Goal: Task Accomplishment & Management: Manage account settings

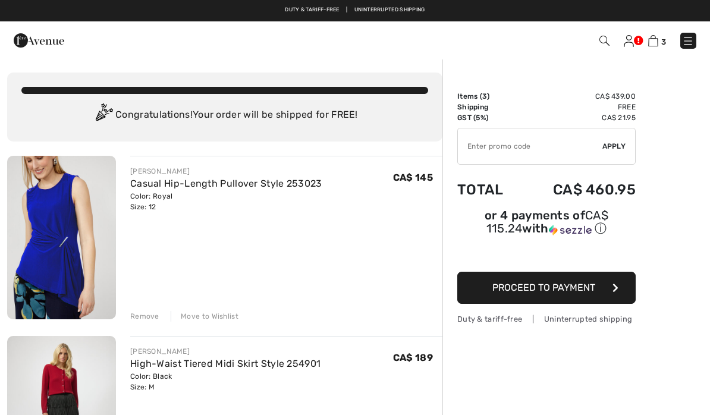
click at [598, 144] on input "TEXT" at bounding box center [530, 146] width 144 height 36
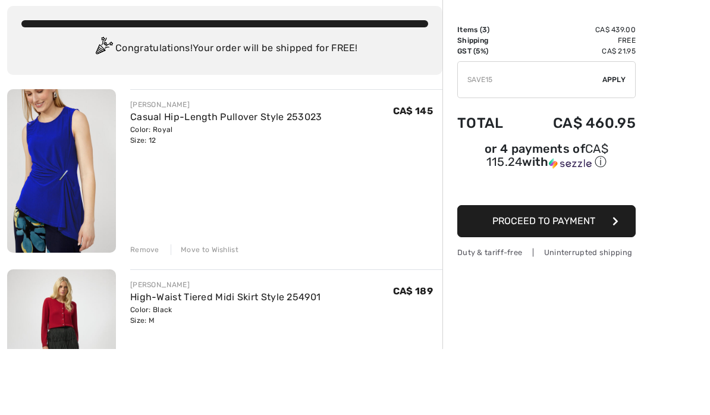
type input "SAVE15"
click at [618, 141] on span "Apply" at bounding box center [614, 146] width 24 height 11
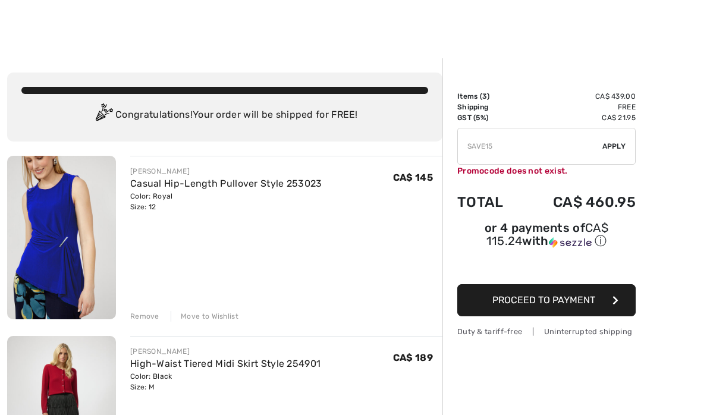
click at [584, 304] on span "Proceed to Payment" at bounding box center [543, 299] width 103 height 11
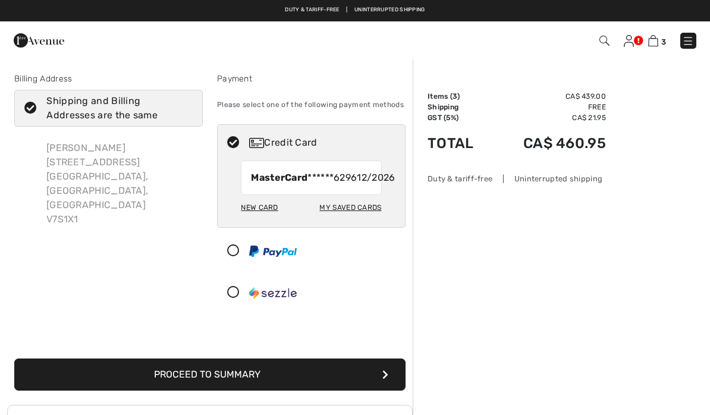
click at [683, 45] on img at bounding box center [688, 41] width 12 height 12
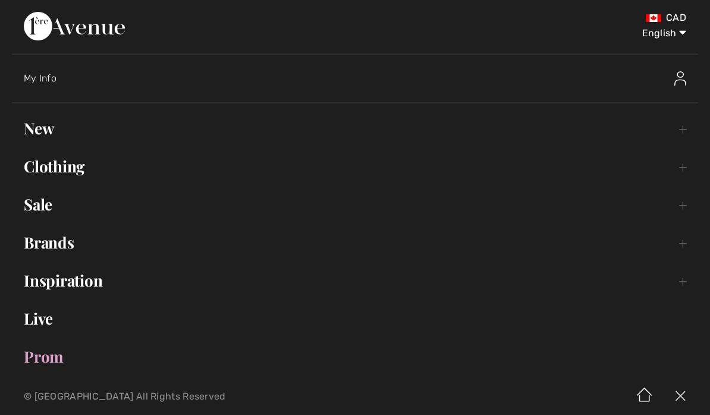
click at [67, 82] on div "My Info" at bounding box center [277, 79] width 506 height 12
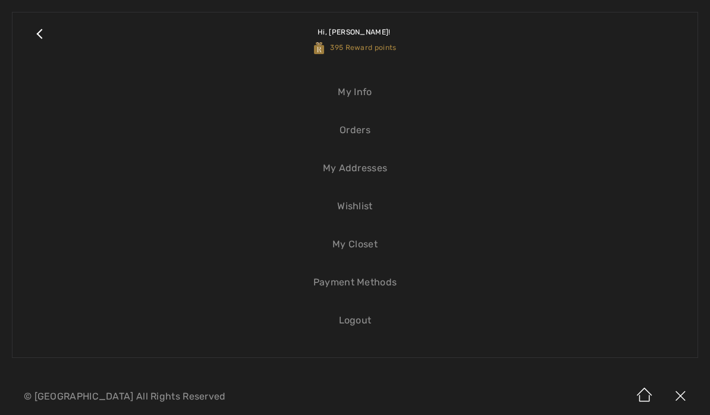
click at [371, 99] on link "My Info" at bounding box center [354, 92] width 661 height 26
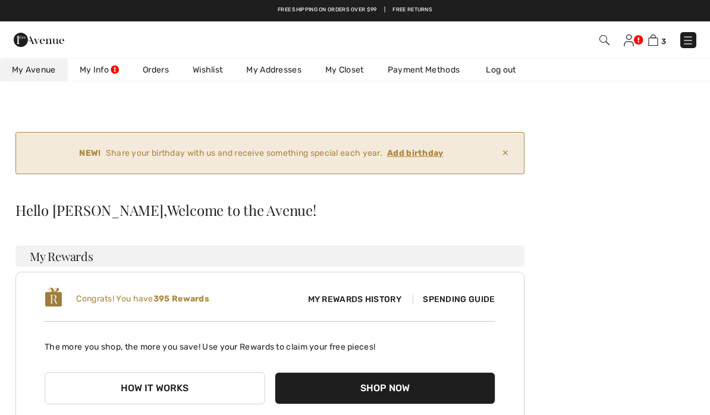
click at [111, 78] on link "My Info" at bounding box center [99, 70] width 63 height 22
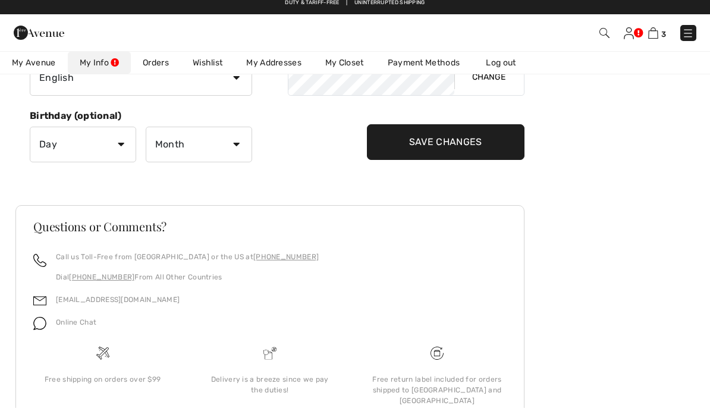
scroll to position [322, 0]
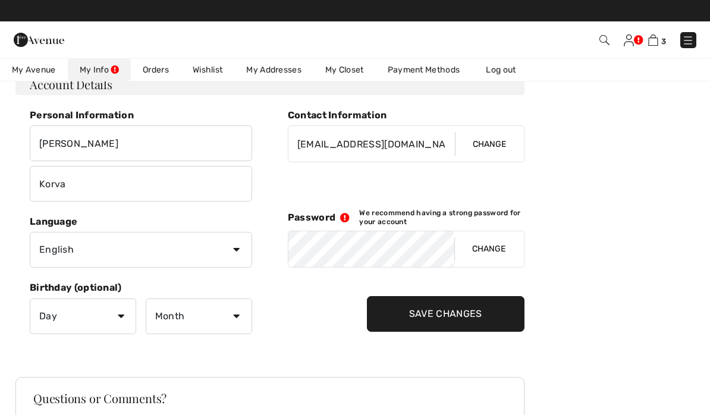
click at [163, 73] on link "Orders" at bounding box center [156, 70] width 50 height 22
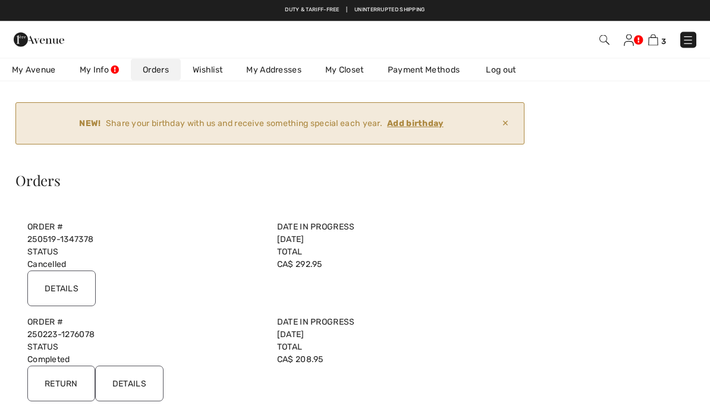
scroll to position [0, 0]
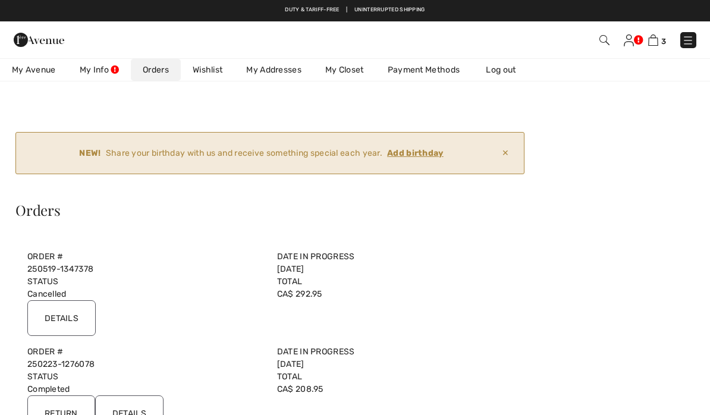
click at [428, 154] on ins "Add birthday" at bounding box center [415, 153] width 56 height 10
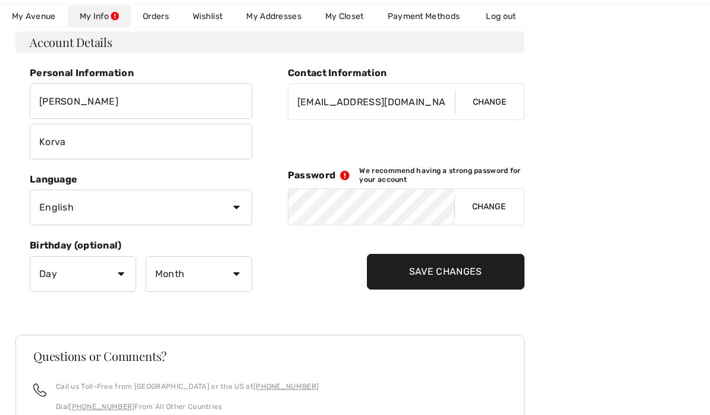
scroll to position [230, 0]
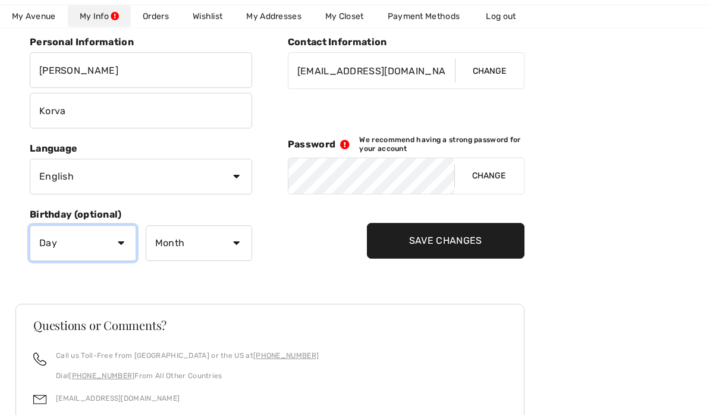
click at [119, 241] on select "Day 1 2 3 4 5 6 7 8 9 10 11 12 13 14 15 16 17 18 19 20 21 22 23 24 25 26 27 28 …" at bounding box center [83, 244] width 106 height 36
select select "26"
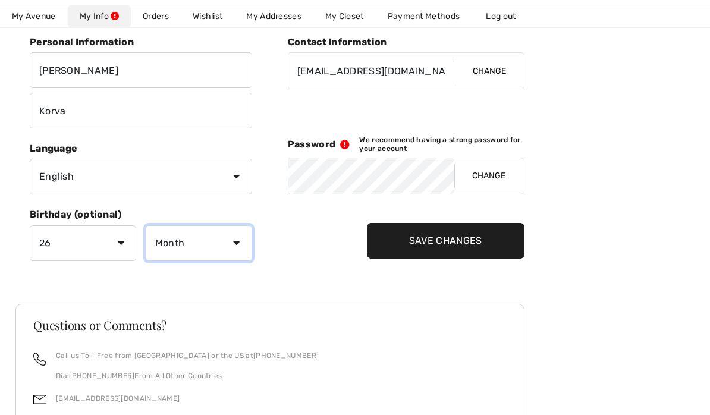
click at [243, 240] on select "Month January February March April May June July August September October Novem…" at bounding box center [199, 243] width 106 height 36
select select "1"
click at [465, 240] on input "Save Changes" at bounding box center [445, 241] width 157 height 36
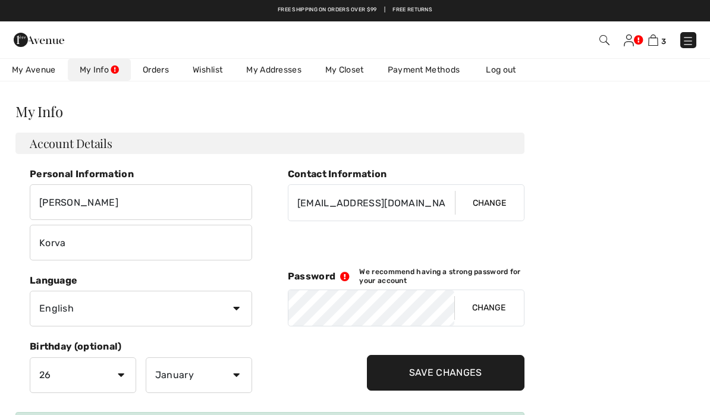
scroll to position [0, 0]
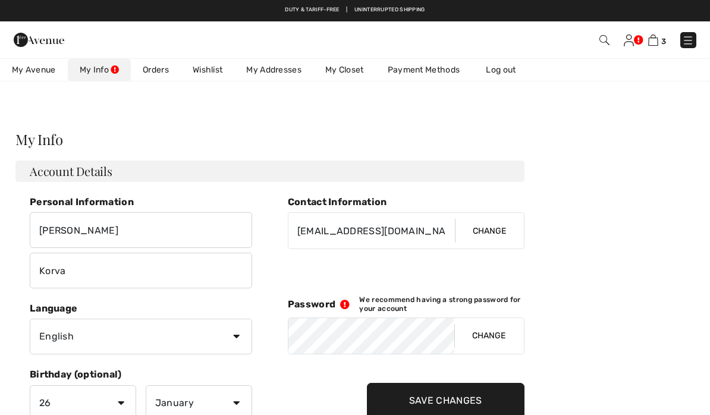
click at [52, 75] on span "My Avenue" at bounding box center [34, 70] width 44 height 12
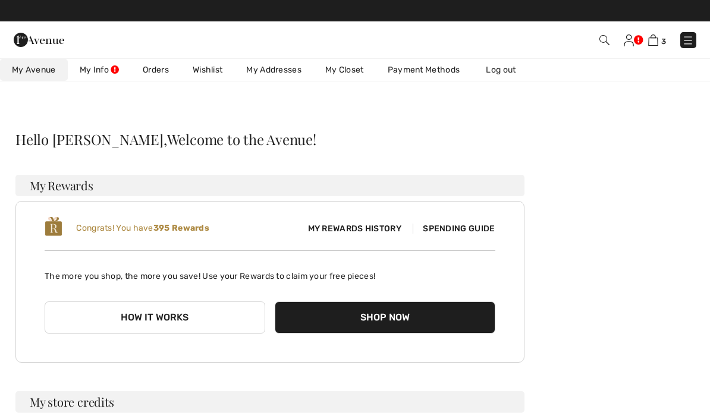
click at [373, 231] on span "My Rewards History" at bounding box center [354, 228] width 112 height 12
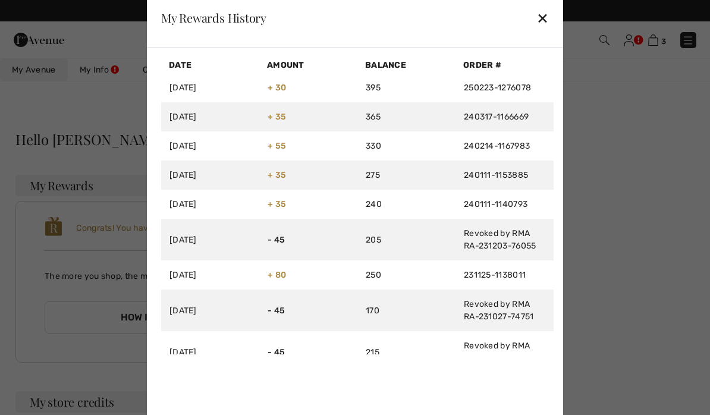
click at [540, 18] on div "✕" at bounding box center [542, 17] width 12 height 25
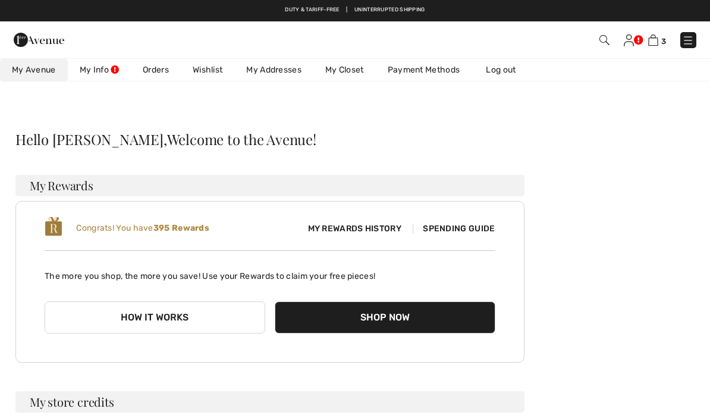
click at [632, 35] on img at bounding box center [628, 40] width 10 height 12
click at [657, 41] on img at bounding box center [653, 39] width 10 height 11
